Goal: Task Accomplishment & Management: Manage account settings

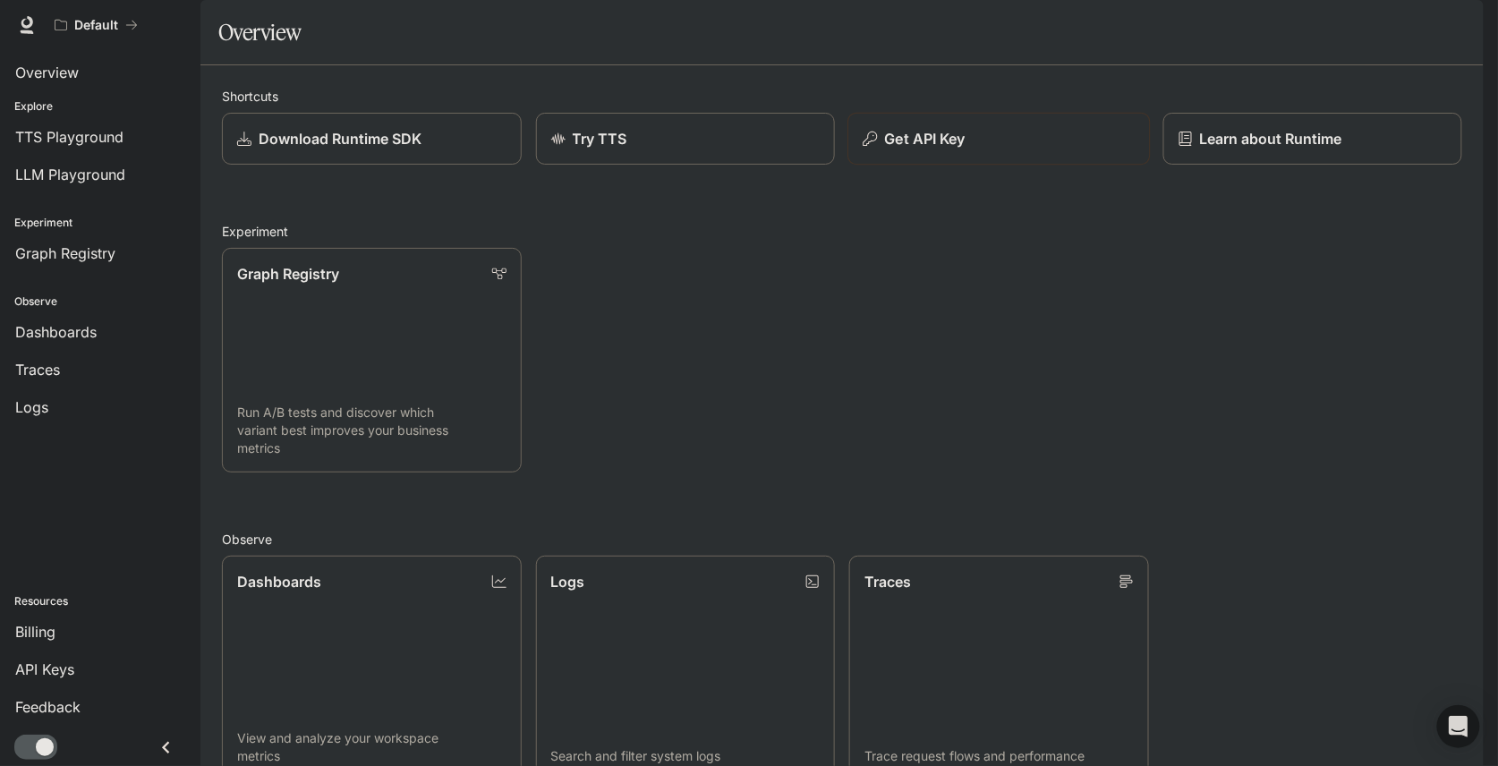
click at [931, 149] on p "Get API Key" at bounding box center [925, 138] width 81 height 21
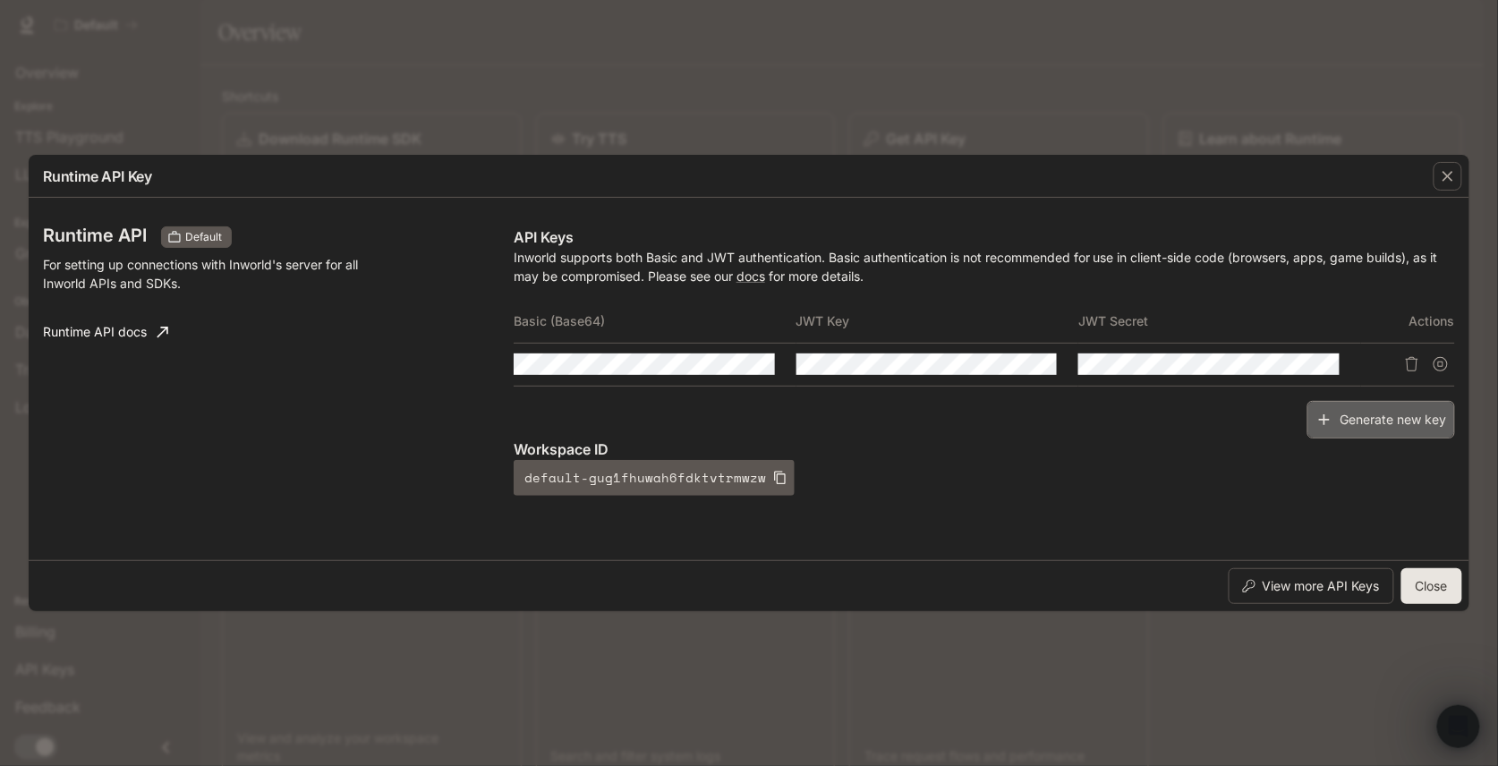
click at [1374, 419] on button "Generate new key" at bounding box center [1381, 420] width 148 height 38
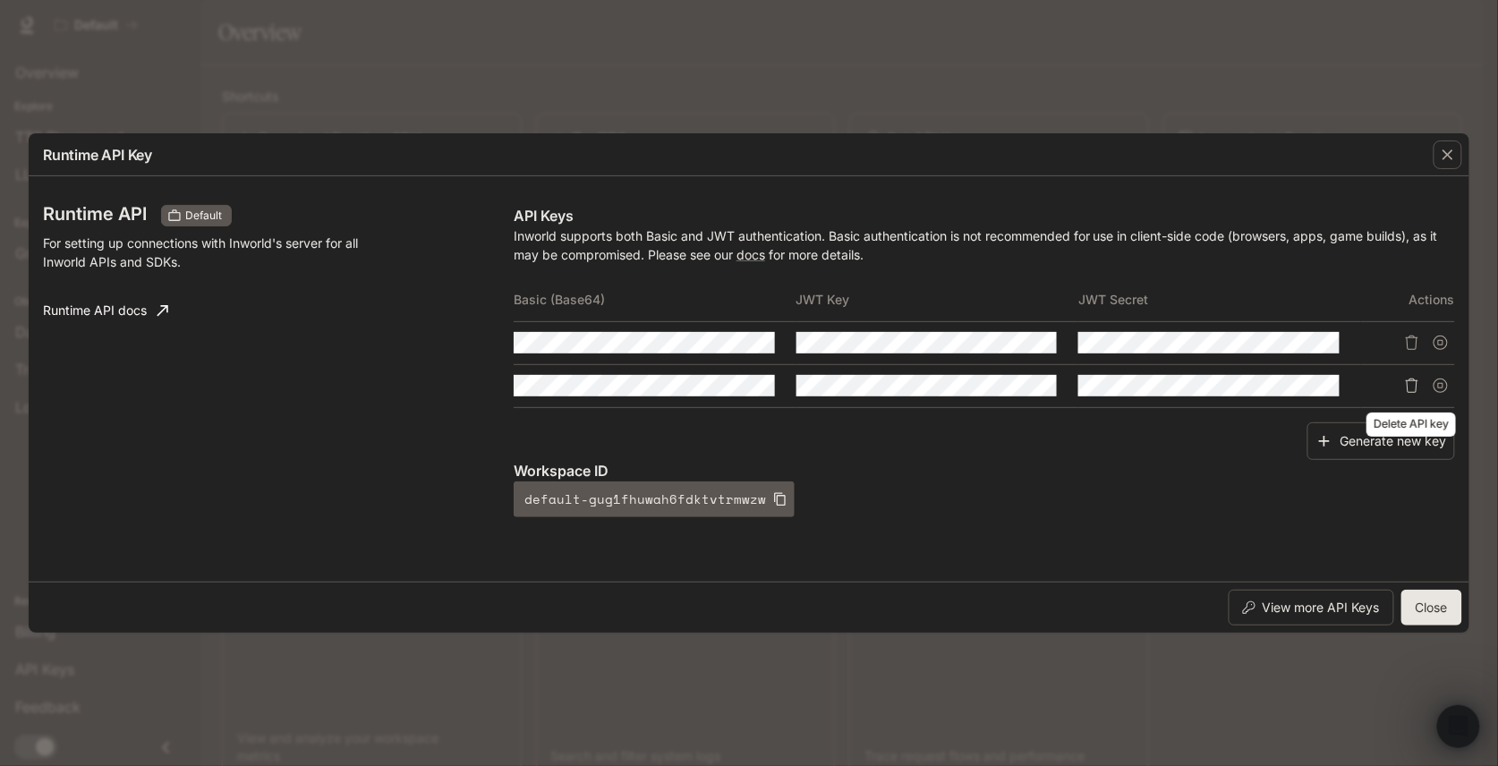
drag, startPoint x: 1442, startPoint y: 387, endPoint x: 1414, endPoint y: 387, distance: 28.6
click at [1405, 393] on div at bounding box center [1408, 385] width 94 height 29
click at [1414, 387] on icon "Delete API key" at bounding box center [1412, 386] width 14 height 14
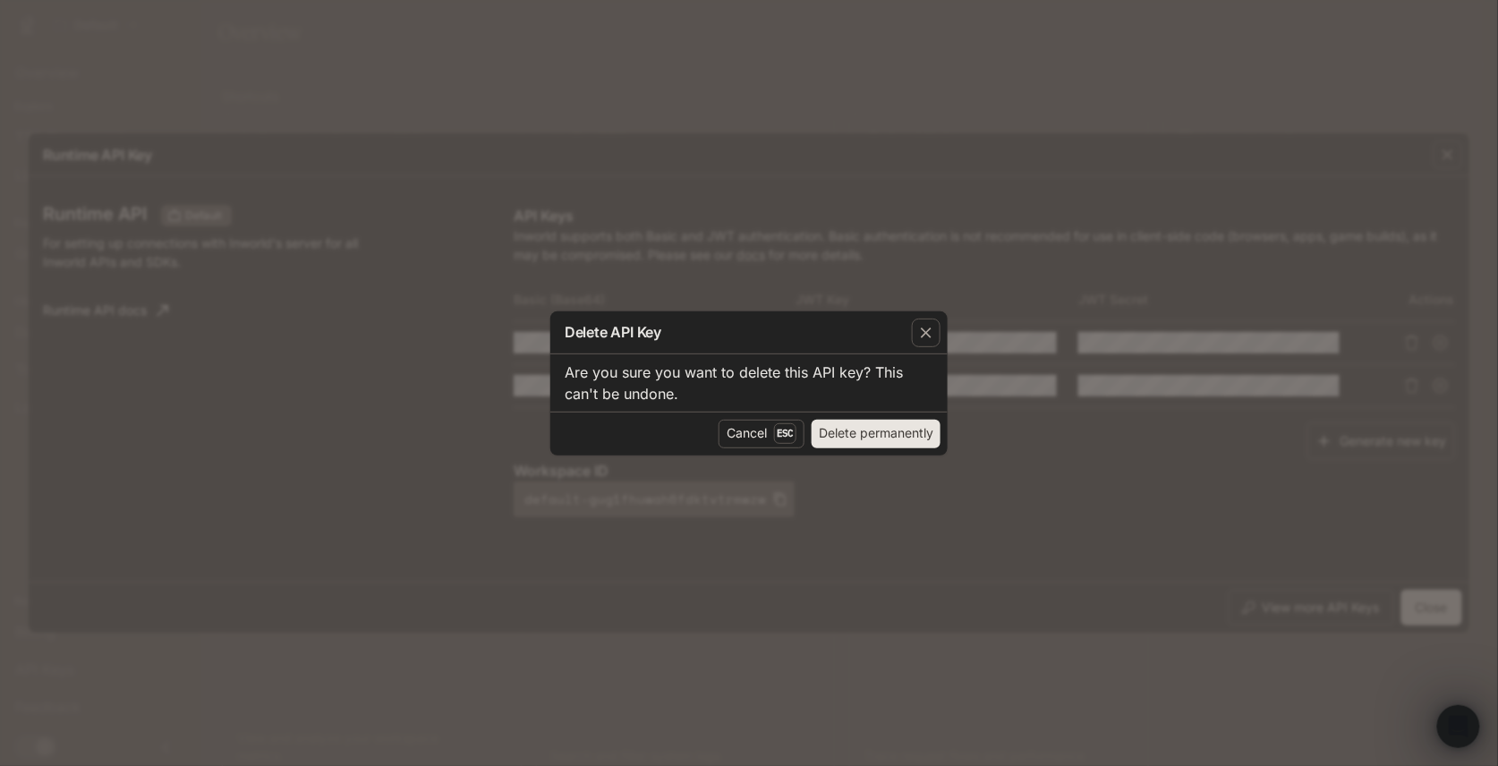
click at [876, 433] on button "Delete permanently" at bounding box center [876, 434] width 129 height 29
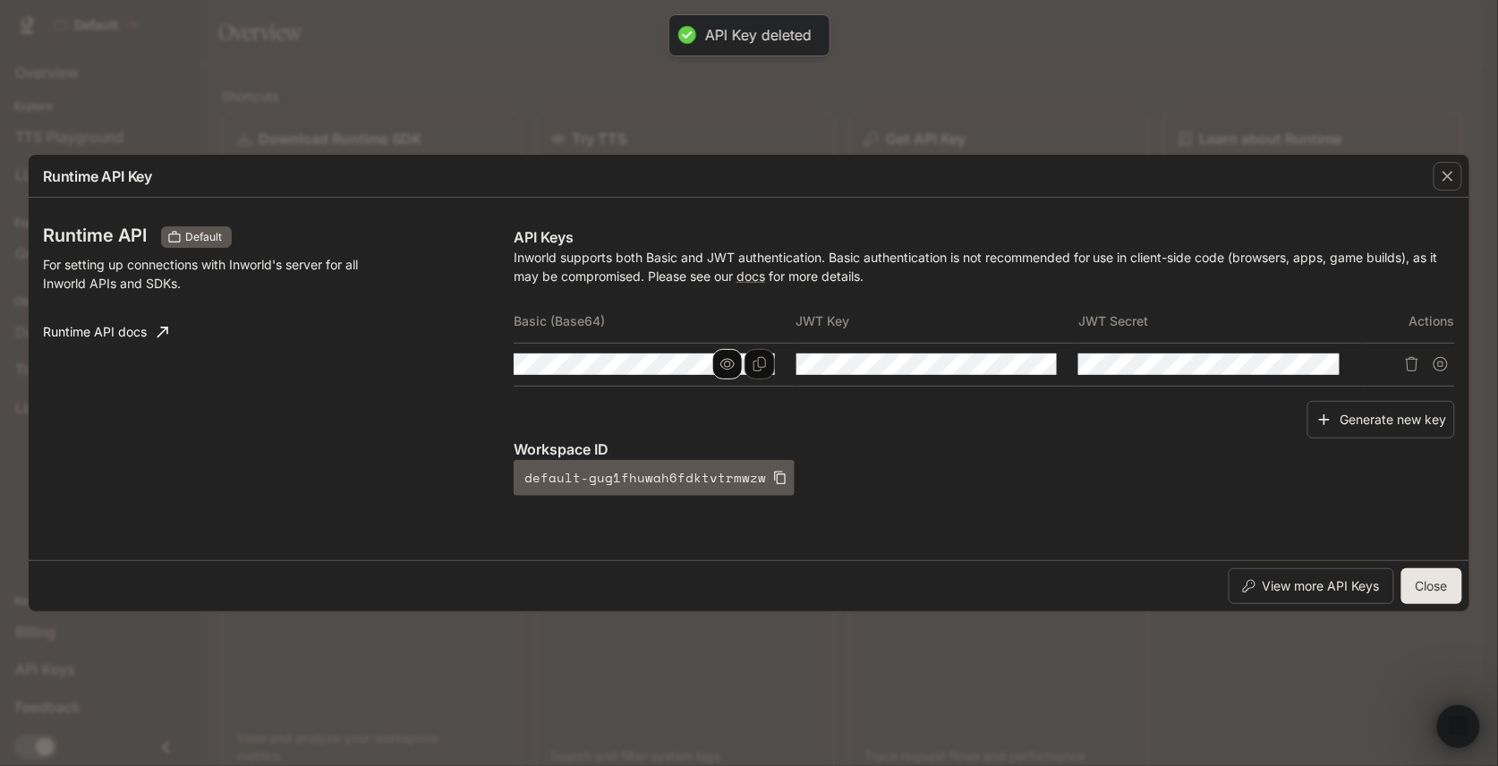
click at [726, 365] on icon "button" at bounding box center [727, 364] width 14 height 14
click at [1002, 368] on button "button" at bounding box center [1009, 364] width 30 height 30
click at [1290, 370] on icon "button" at bounding box center [1292, 364] width 14 height 14
click at [759, 362] on icon "Copy Basic (Base64)" at bounding box center [760, 364] width 14 height 14
click at [1044, 362] on icon "Copy Key" at bounding box center [1041, 364] width 14 height 14
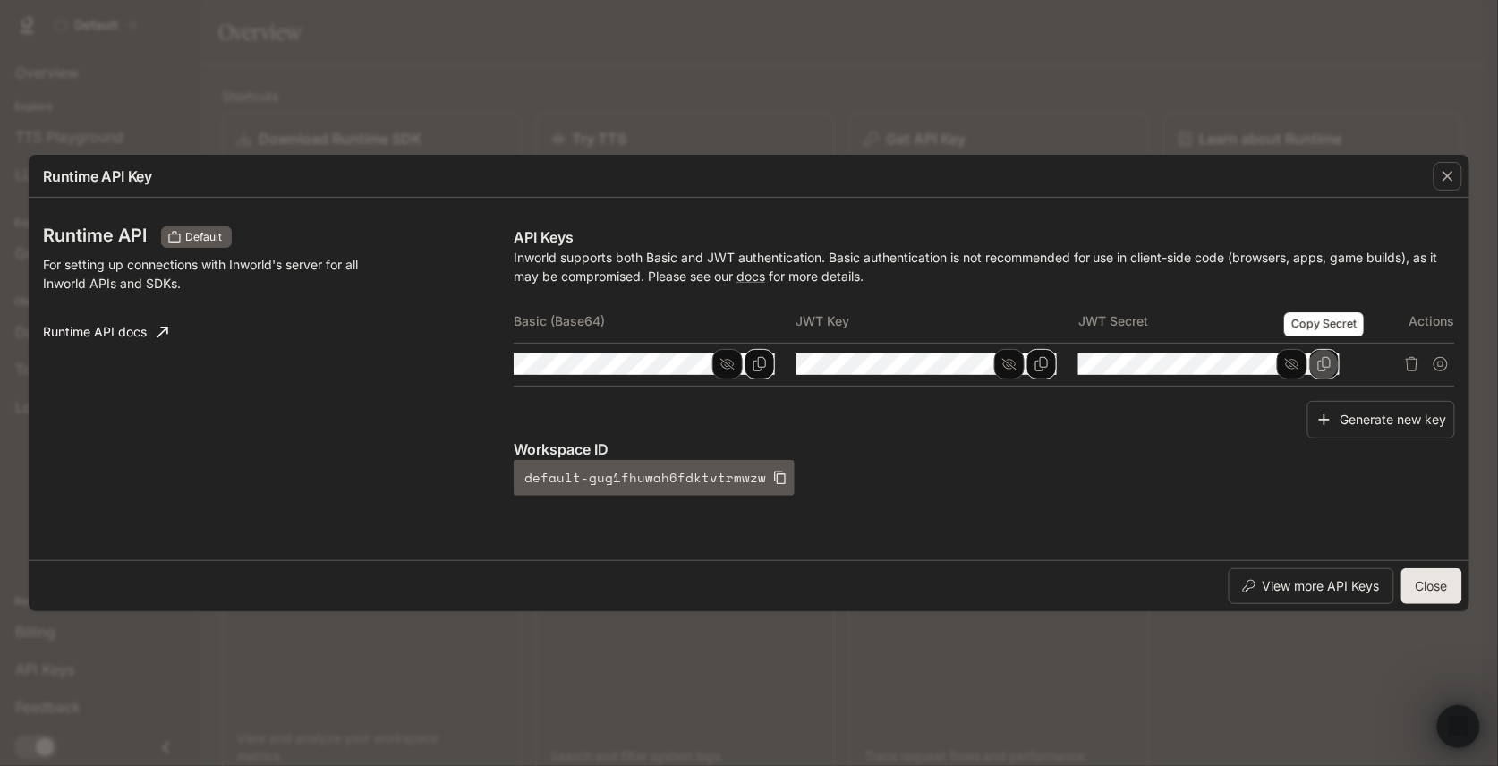
click at [1326, 365] on icon "Copy Secret" at bounding box center [1324, 364] width 14 height 14
click at [1449, 592] on button "Close" at bounding box center [1431, 586] width 61 height 36
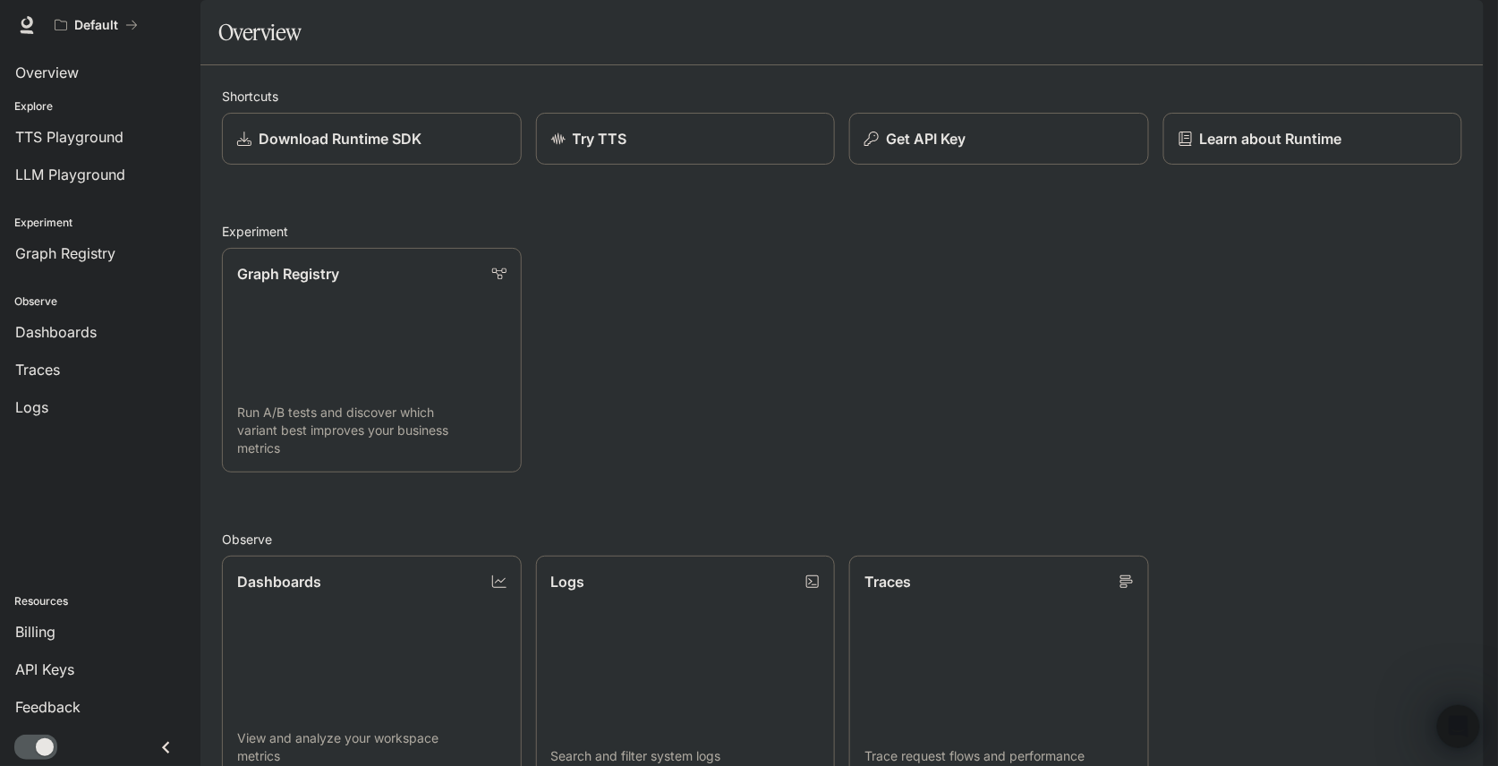
scroll to position [238, 0]
click at [445, 555] on link "Dashboards View and analyze your workspace metrics" at bounding box center [371, 668] width 302 height 226
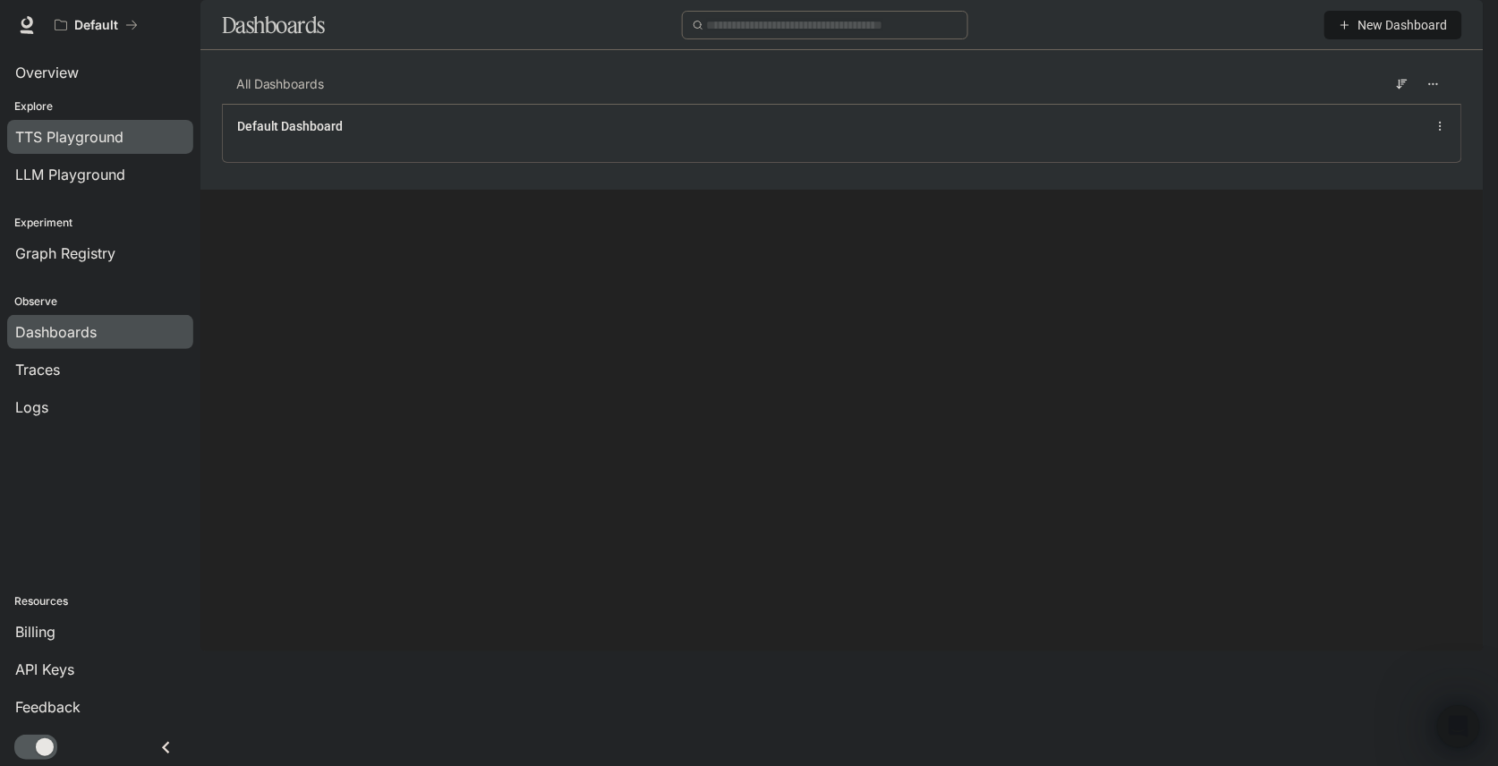
click at [101, 135] on span "TTS Playground" at bounding box center [69, 136] width 108 height 21
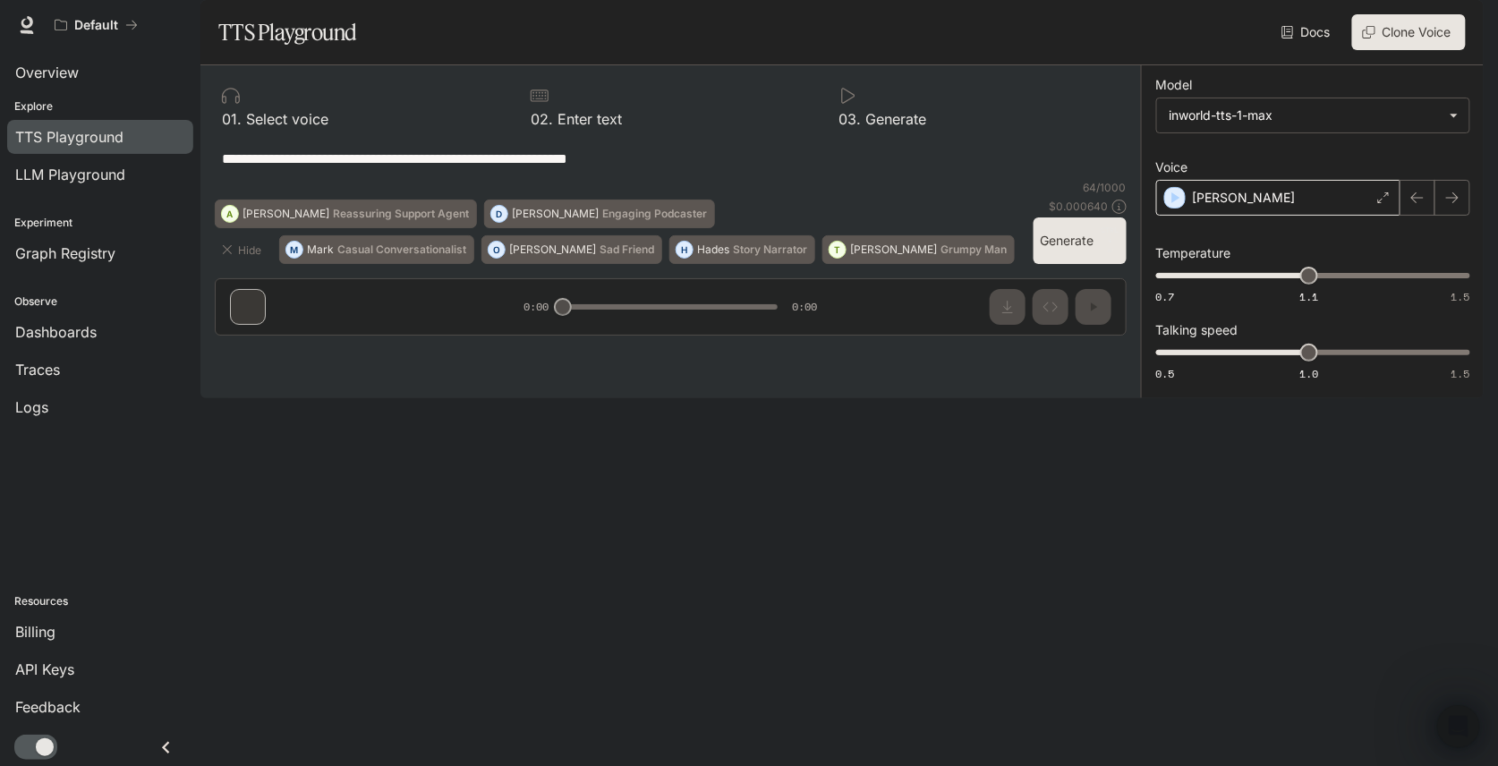
click at [1378, 203] on icon at bounding box center [1383, 197] width 11 height 11
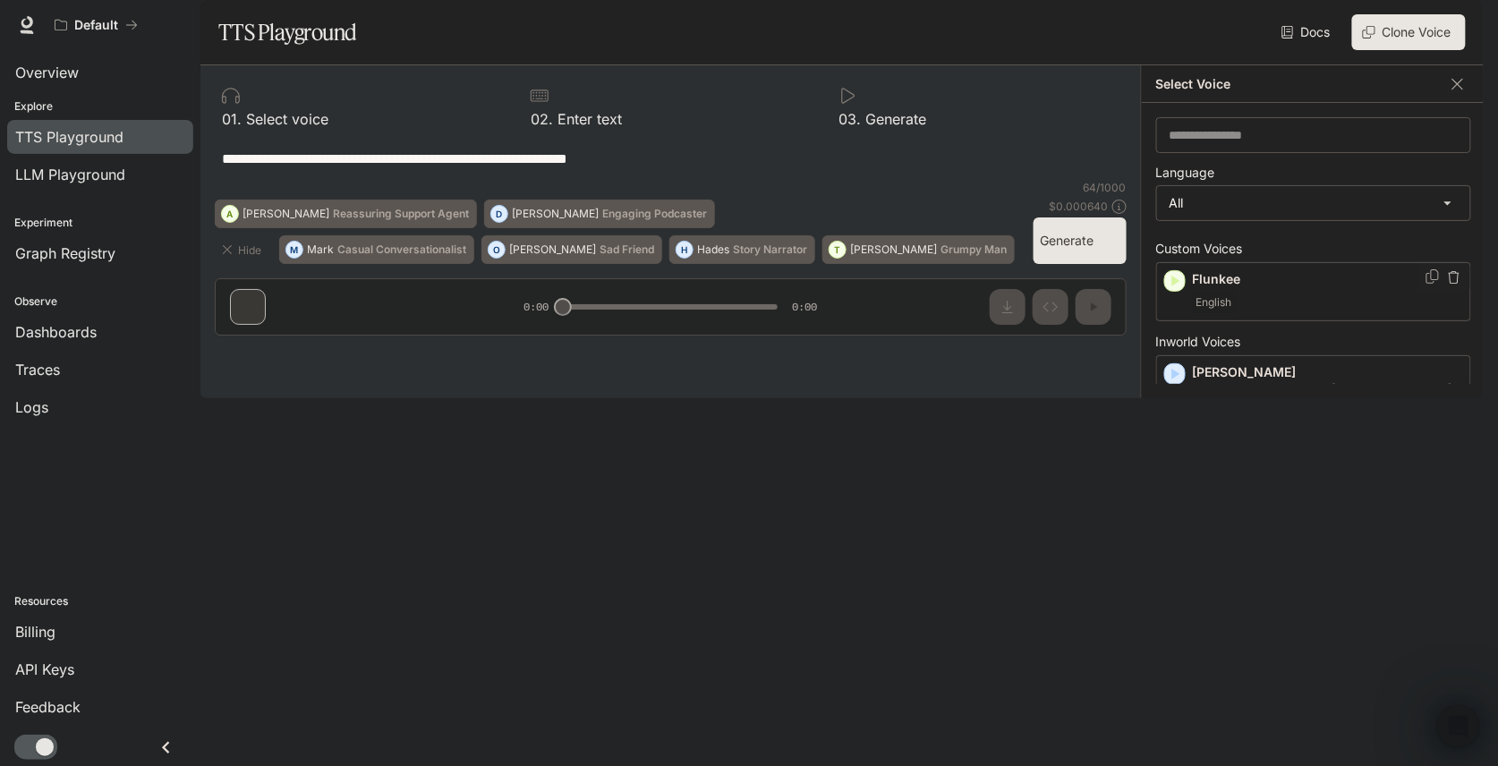
click at [1348, 313] on div "English" at bounding box center [1328, 302] width 270 height 21
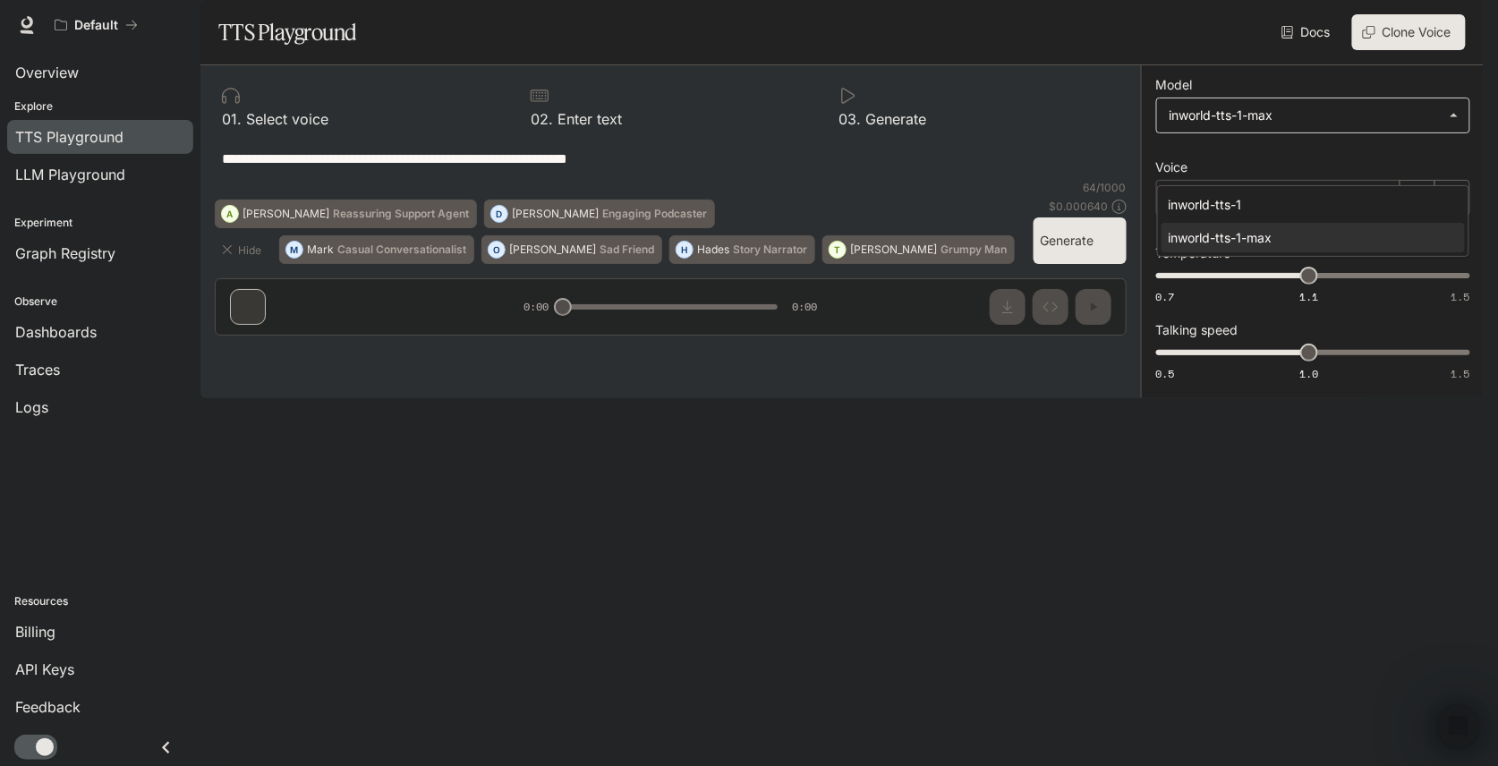
click at [1462, 164] on body "**********" at bounding box center [749, 383] width 1498 height 766
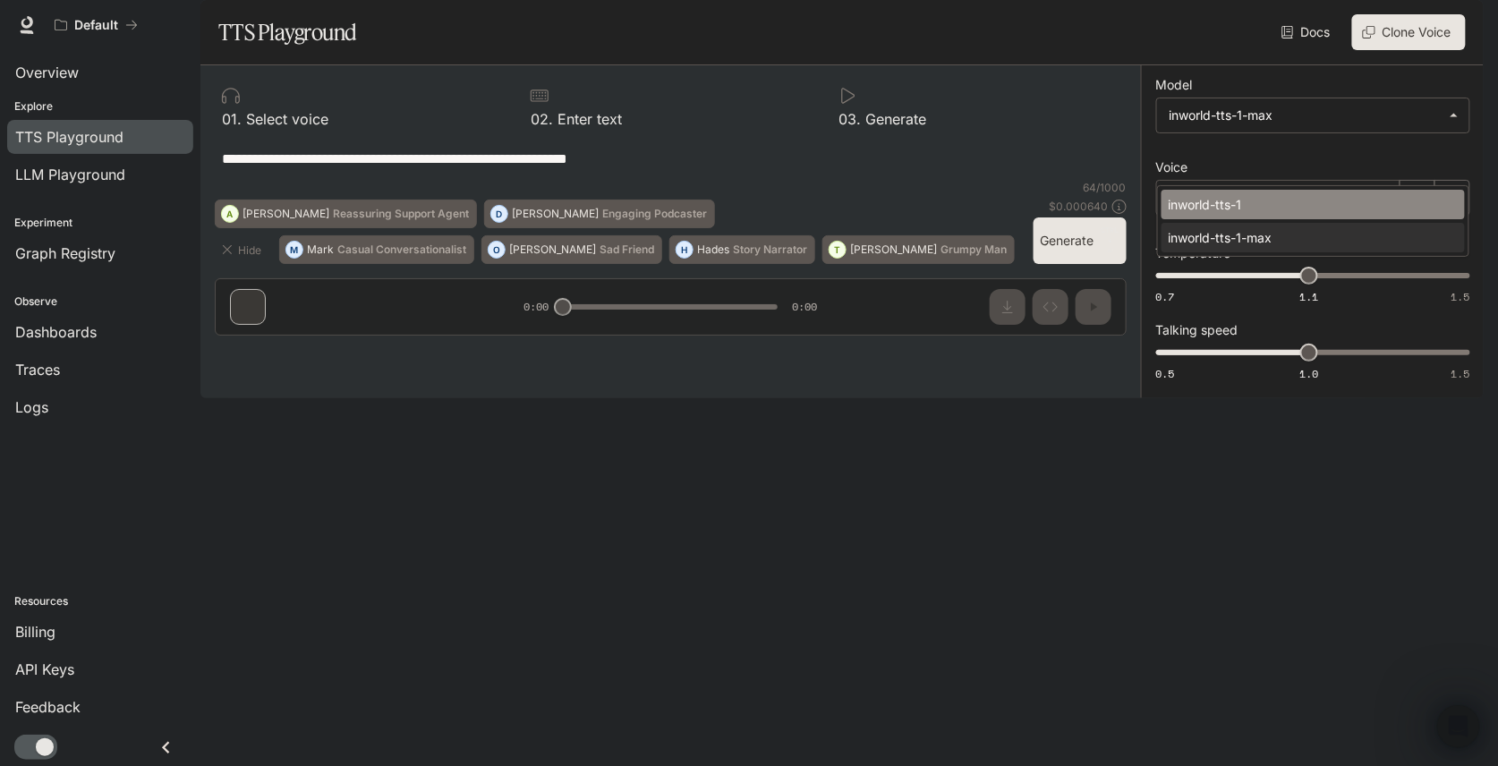
click at [1332, 212] on div "inworld-tts-1" at bounding box center [1310, 204] width 282 height 19
type input "**********"
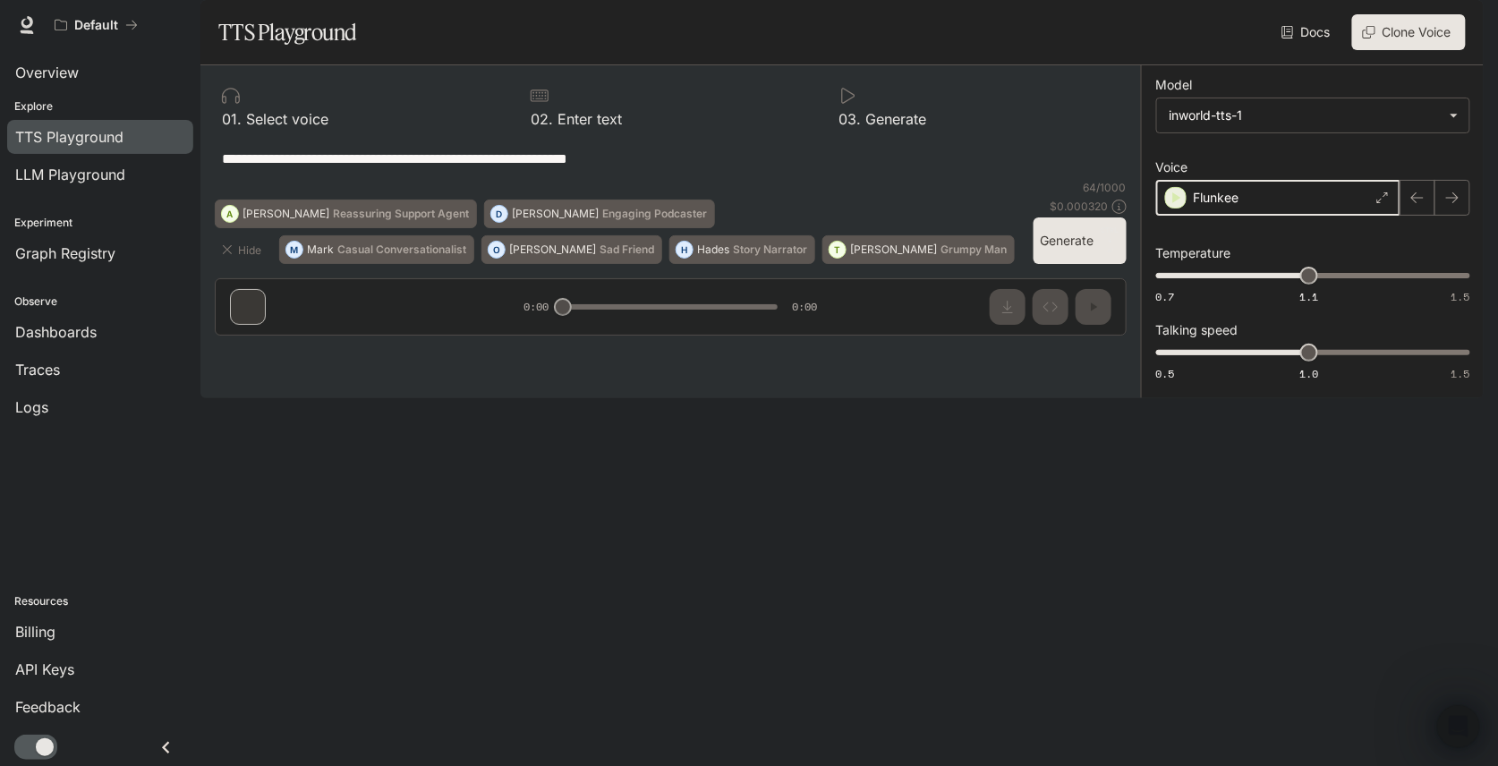
click at [1173, 207] on icon "button" at bounding box center [1176, 198] width 18 height 18
click at [119, 22] on div "Default" at bounding box center [90, 25] width 71 height 15
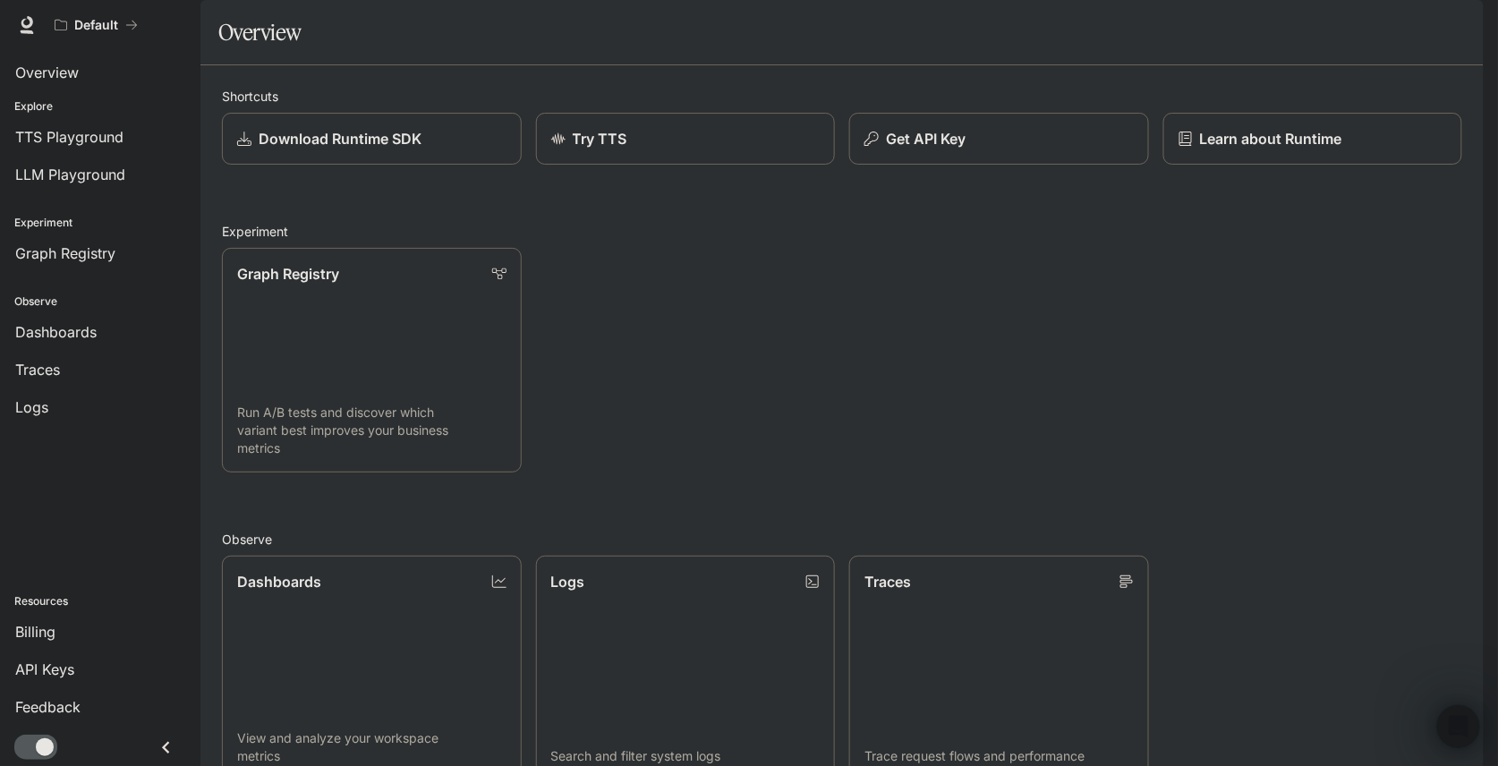
scroll to position [404, 0]
click at [66, 366] on div "Traces" at bounding box center [100, 369] width 170 height 21
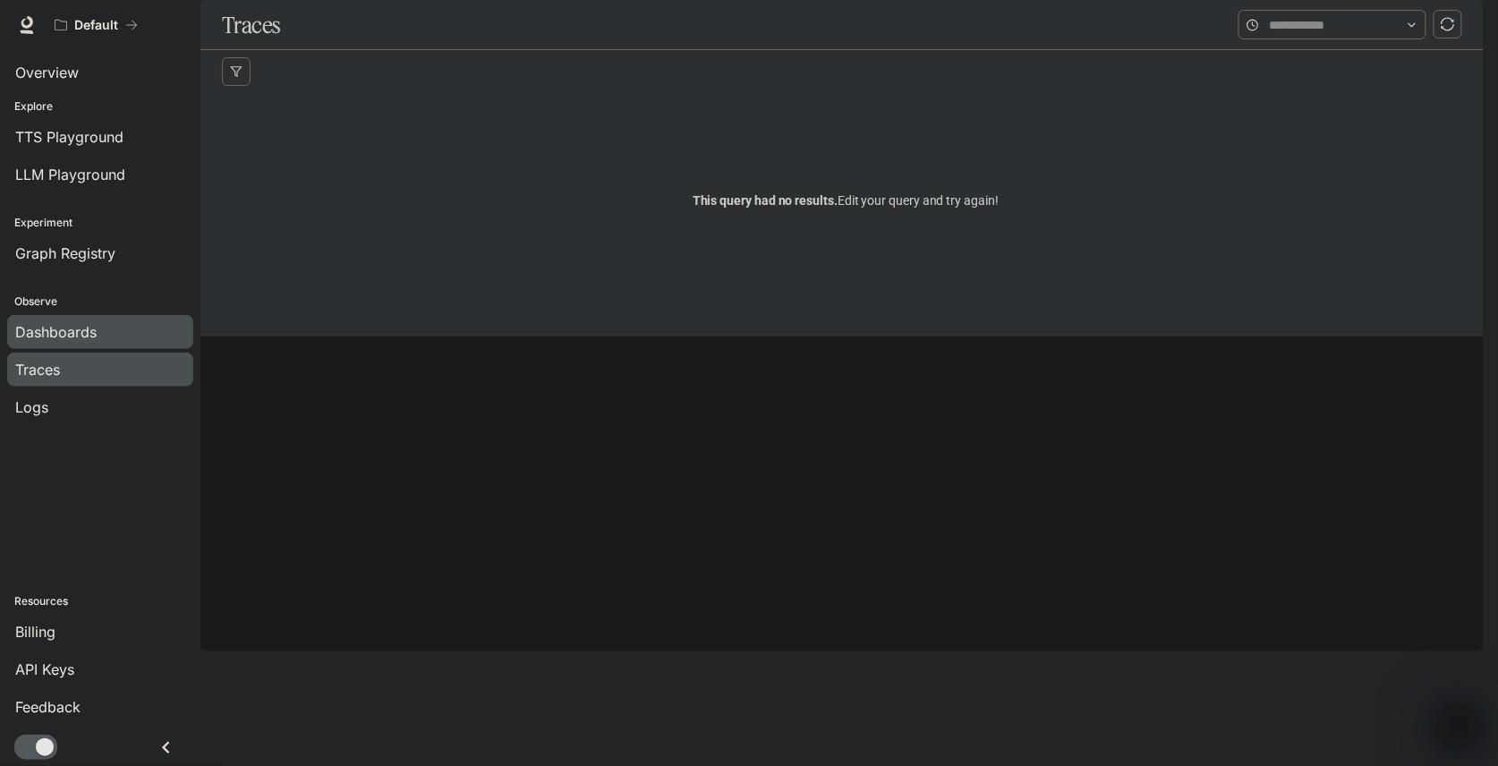
click at [93, 329] on span "Dashboards" at bounding box center [55, 331] width 81 height 21
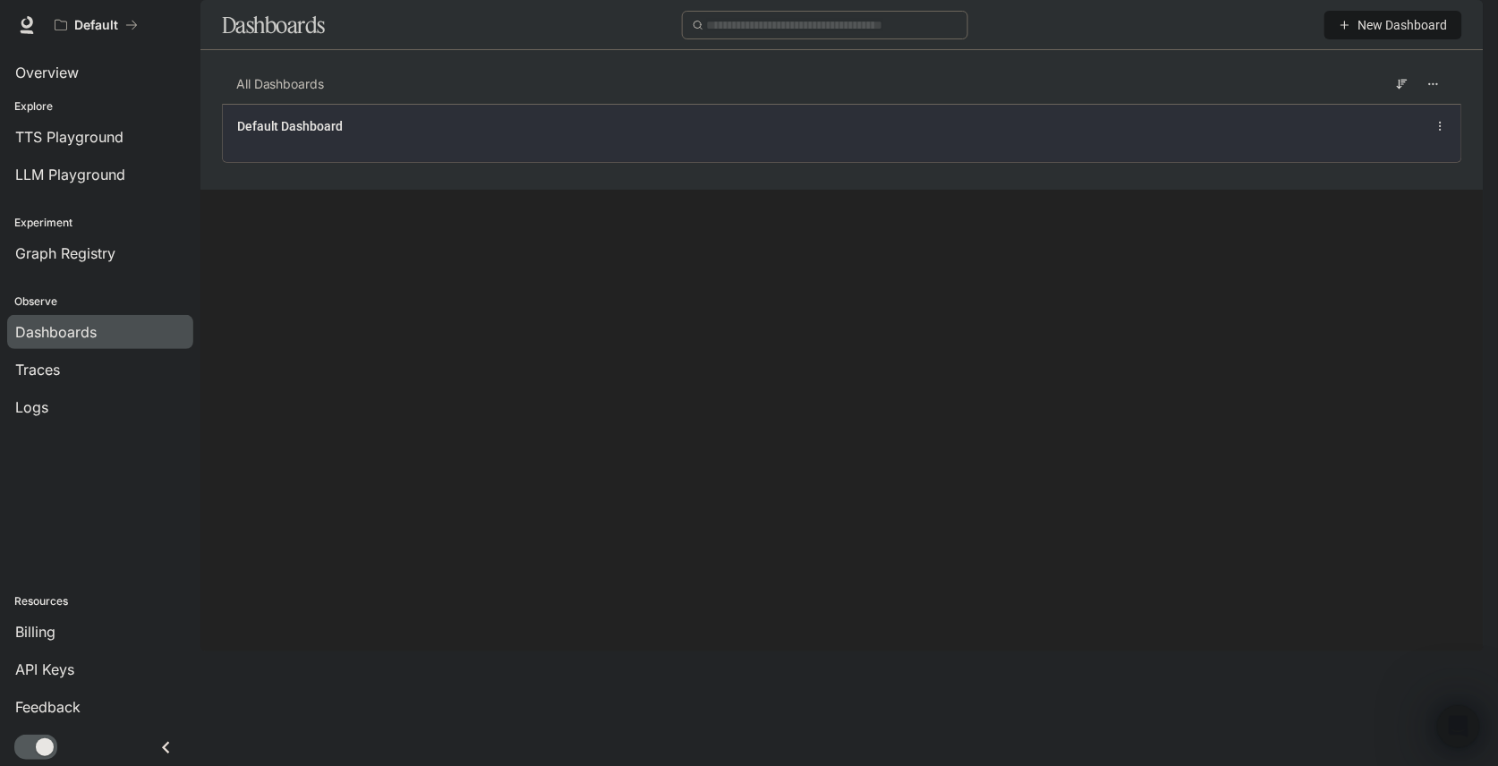
click at [294, 135] on span "Default Dashboard" at bounding box center [290, 126] width 106 height 18
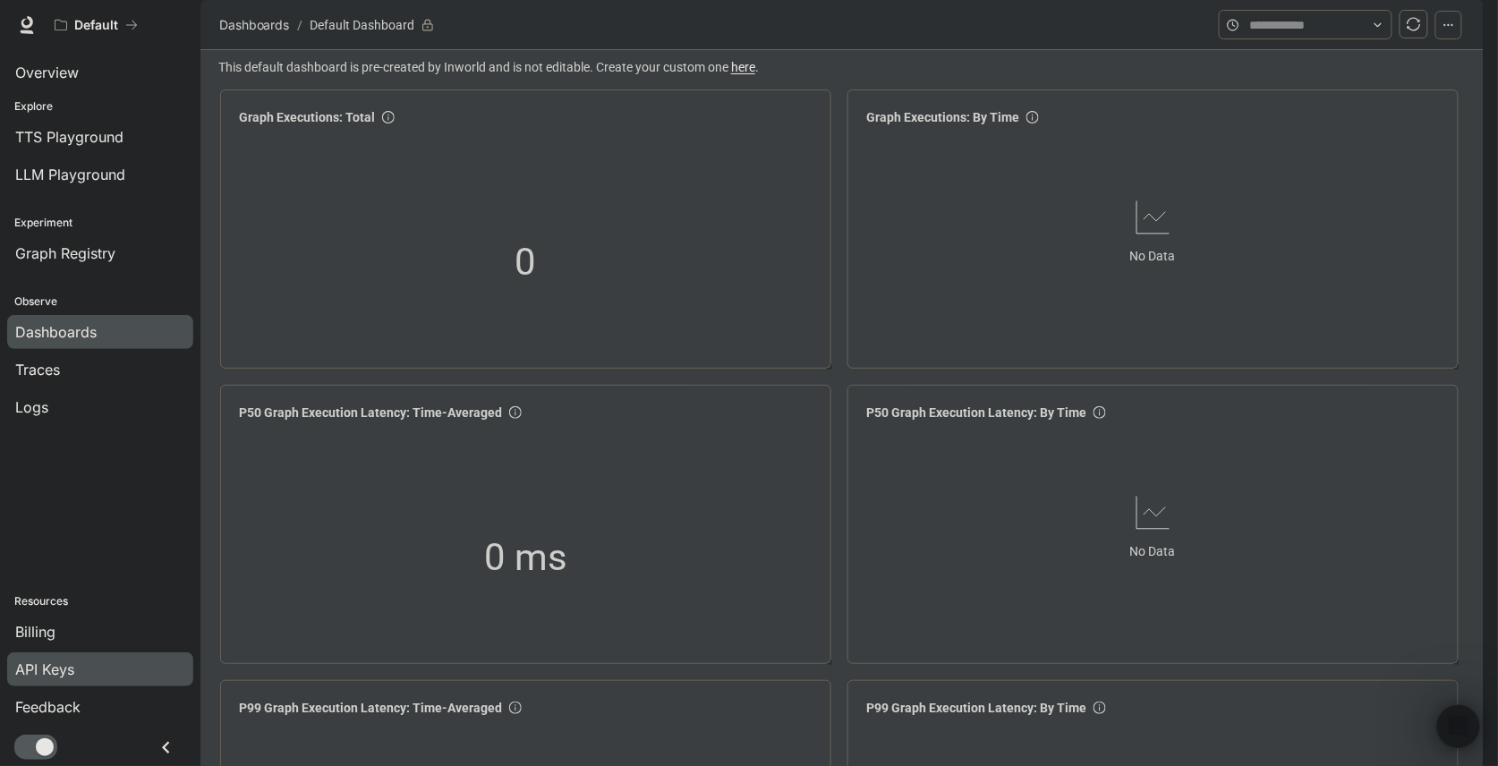
click at [84, 669] on div "API Keys" at bounding box center [100, 669] width 170 height 21
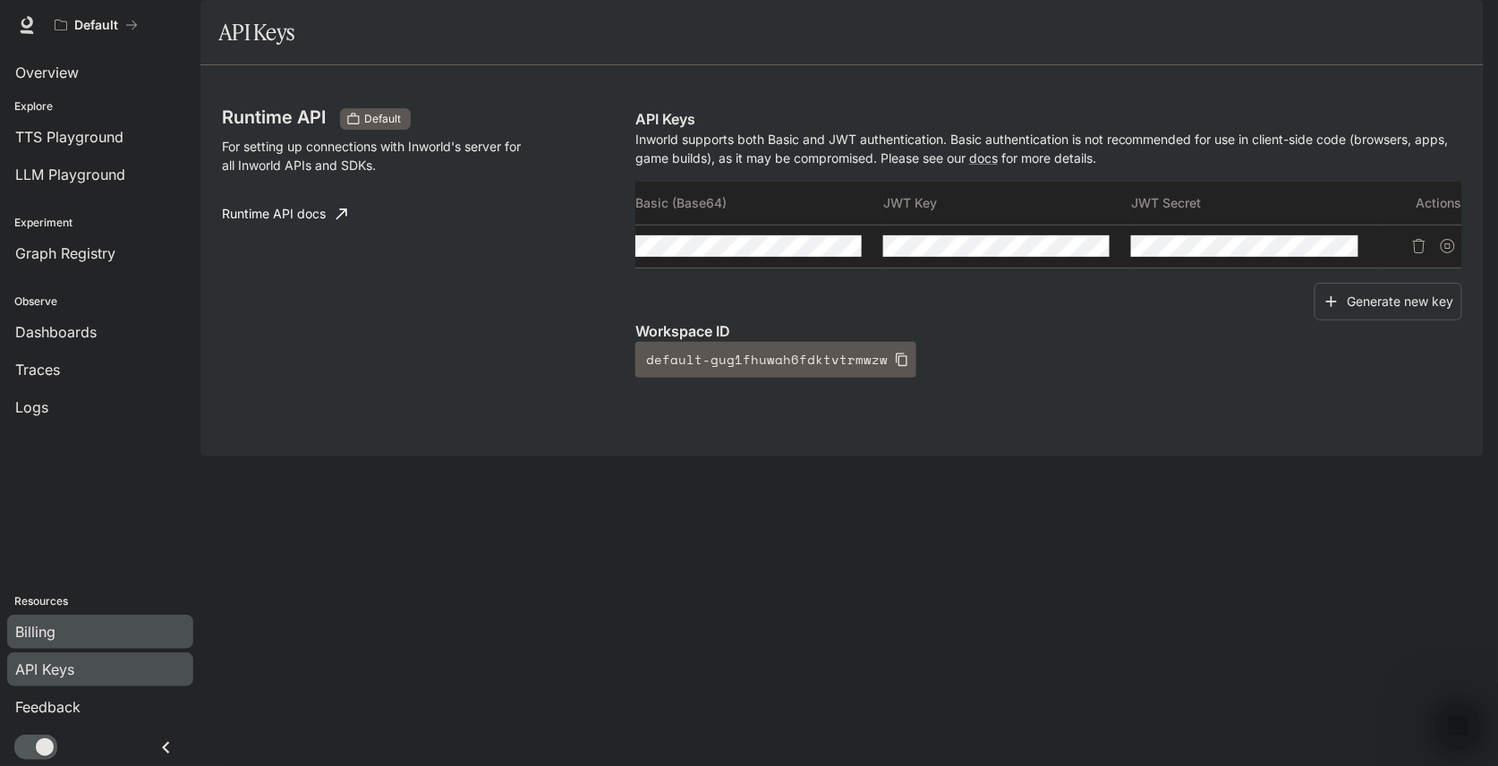
click at [106, 632] on div "Billing" at bounding box center [100, 631] width 170 height 21
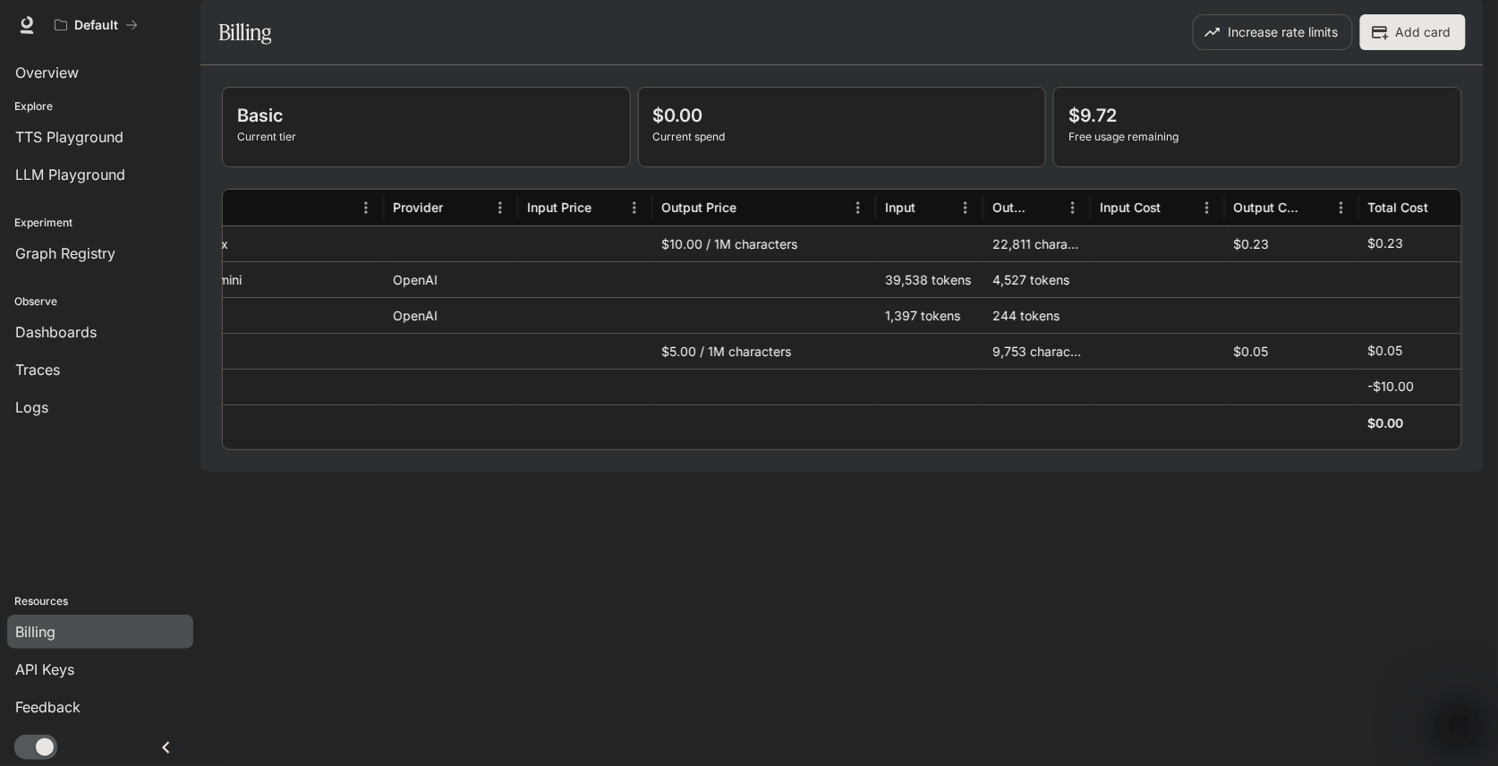
scroll to position [0, 184]
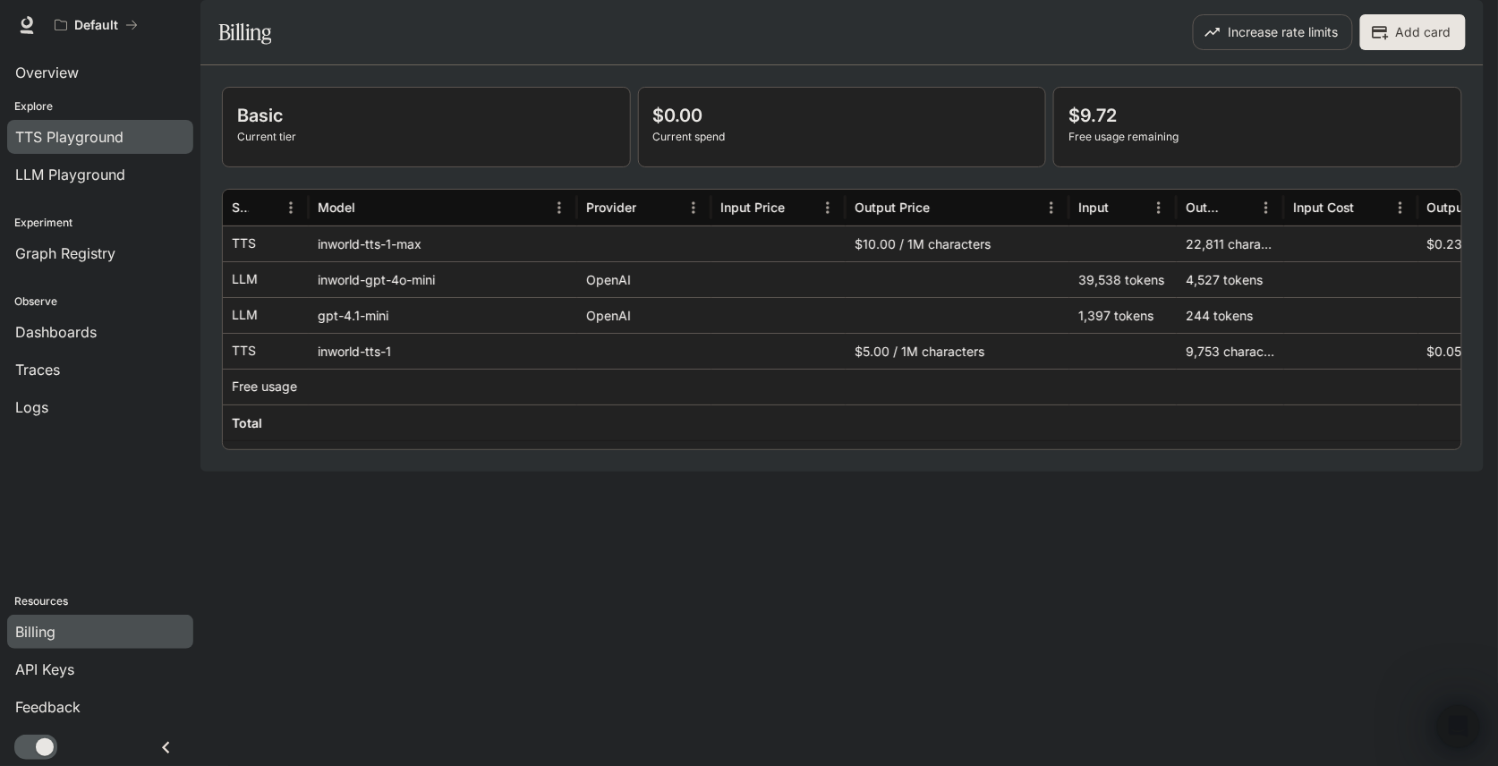
drag, startPoint x: 106, startPoint y: 109, endPoint x: 78, endPoint y: 133, distance: 37.5
click at [106, 110] on p "Explore" at bounding box center [100, 106] width 200 height 16
click at [78, 133] on span "TTS Playground" at bounding box center [69, 136] width 108 height 21
